Goal: Task Accomplishment & Management: Manage account settings

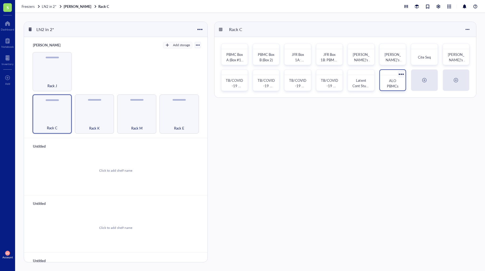
click at [395, 76] on div "ALO PBMCs" at bounding box center [393, 80] width 27 height 22
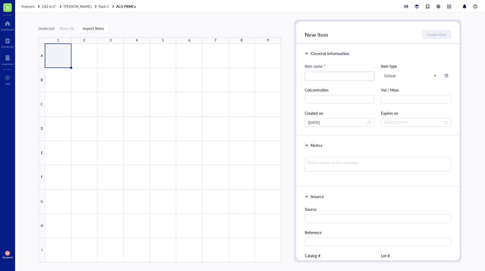
click at [116, 7] on link "ALO PBMCs" at bounding box center [126, 6] width 21 height 5
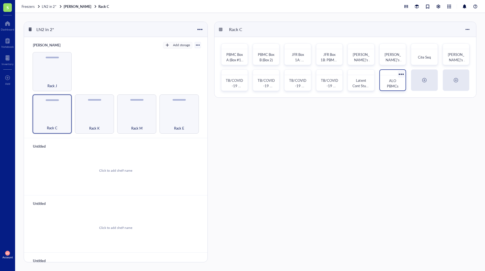
click at [403, 73] on div at bounding box center [402, 74] width 8 height 8
click at [414, 44] on div "Settings" at bounding box center [414, 45] width 13 height 5
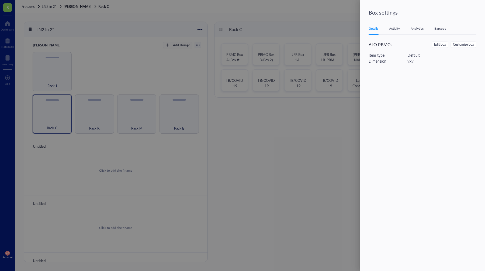
click at [381, 47] on span "ALO PBMCs" at bounding box center [381, 44] width 24 height 6
click at [399, 47] on div "ALO PBMCs" at bounding box center [394, 44] width 51 height 6
click at [439, 47] on span "Edit box" at bounding box center [440, 44] width 12 height 5
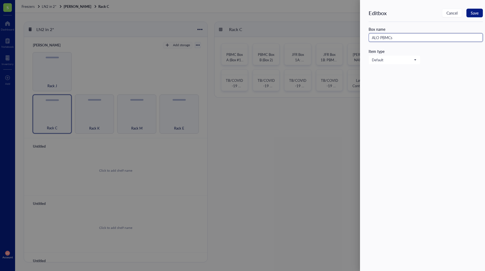
click at [408, 39] on input "ALO PBMCs" at bounding box center [426, 37] width 114 height 9
type input "ALO PBMCs/293Ts"
click at [476, 13] on span "Save" at bounding box center [475, 13] width 8 height 4
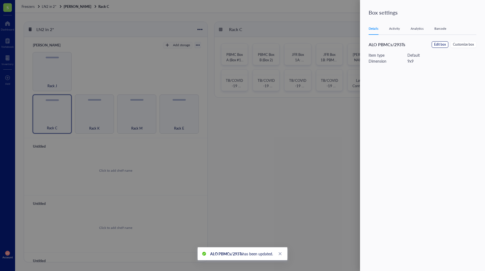
click at [440, 44] on span "Edit box" at bounding box center [440, 44] width 12 height 5
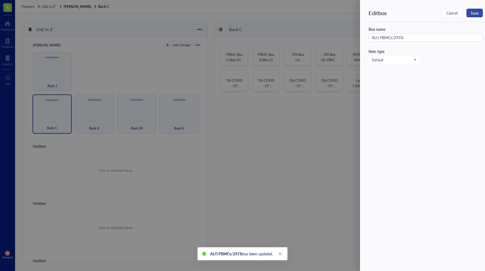
click at [467, 12] on button "Save" at bounding box center [475, 13] width 16 height 9
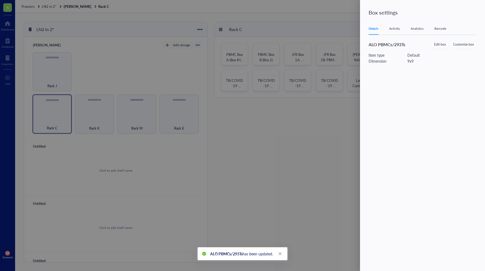
click at [281, 108] on div at bounding box center [242, 135] width 485 height 271
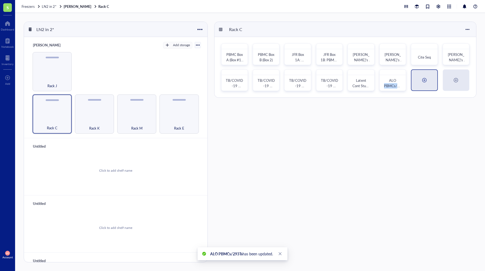
drag, startPoint x: 385, startPoint y: 85, endPoint x: 418, endPoint y: 88, distance: 33.3
click at [418, 88] on div "PBMC Box A (Box #1), + Ariana PBMC PBMC Box B (Box 2) JFR Box 1A: PBMCs JFR Box…" at bounding box center [346, 67] width 262 height 60
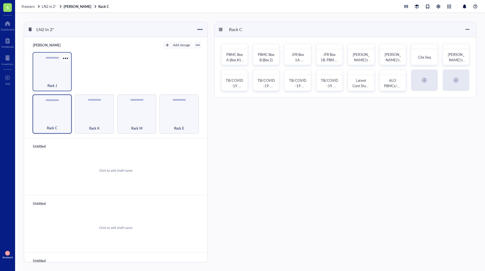
click at [46, 80] on div "Rack J" at bounding box center [52, 83] width 34 height 12
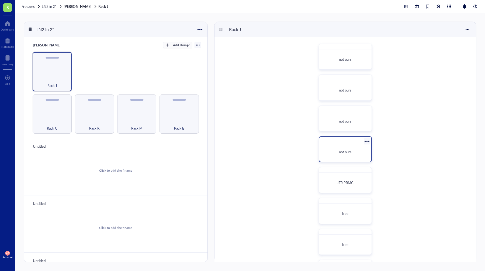
click at [366, 143] on div at bounding box center [367, 141] width 8 height 8
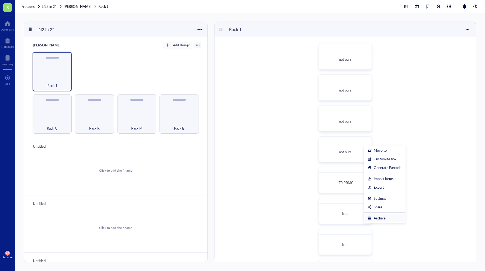
click at [379, 219] on div "Archive" at bounding box center [380, 217] width 12 height 5
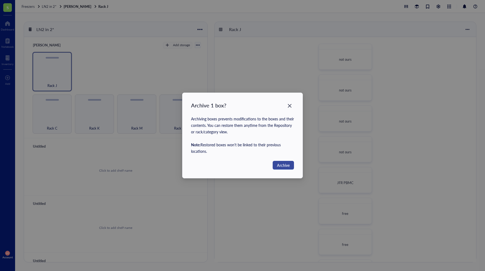
click at [283, 163] on span "Archive" at bounding box center [283, 165] width 13 height 6
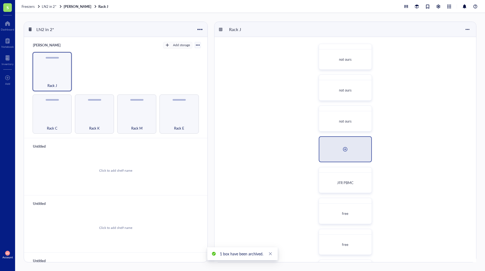
click at [345, 149] on div at bounding box center [345, 149] width 9 height 9
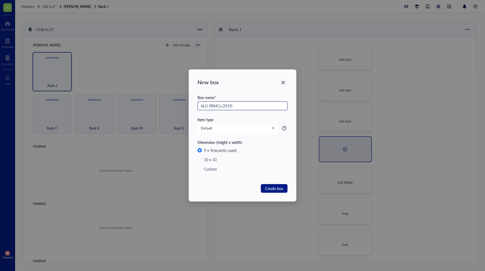
type input "ALO PBMCs/293Ts"
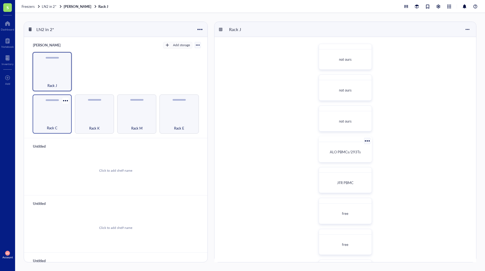
click at [52, 125] on span "Rack C" at bounding box center [52, 128] width 11 height 6
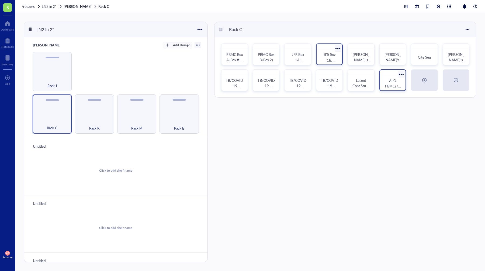
click at [400, 73] on div at bounding box center [402, 74] width 8 height 8
click at [414, 47] on div "Settings" at bounding box center [414, 45] width 13 height 5
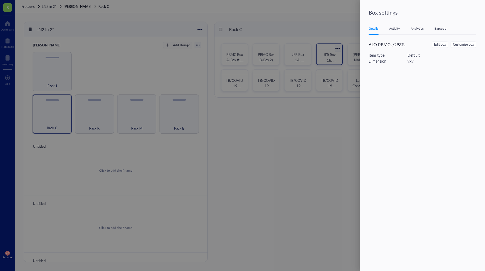
click at [372, 106] on div "ALO PBMCs/293Ts Edit box Customize box Item type Default Dimension 9 x 9" at bounding box center [426, 146] width 114 height 211
click at [336, 109] on div at bounding box center [242, 135] width 485 height 271
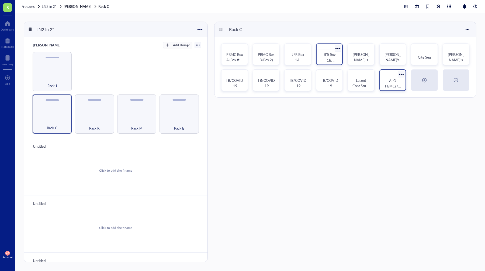
click at [401, 74] on div at bounding box center [402, 74] width 8 height 8
click at [409, 68] on li "Archive" at bounding box center [419, 65] width 41 height 9
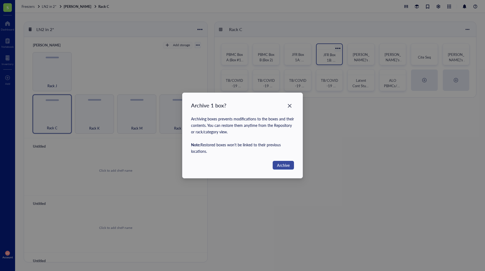
click at [281, 164] on span "Archive" at bounding box center [283, 165] width 13 height 6
